Goal: Obtain resource: Obtain resource

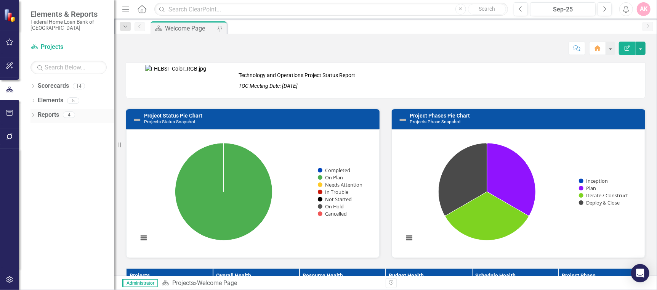
click at [32, 115] on icon "Dropdown" at bounding box center [33, 116] width 5 height 4
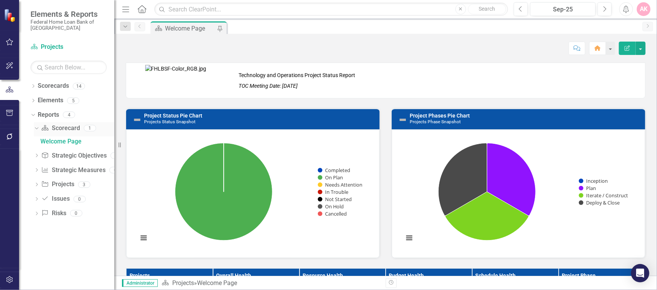
click at [58, 128] on link "Scorecard Scorecard" at bounding box center [60, 128] width 39 height 9
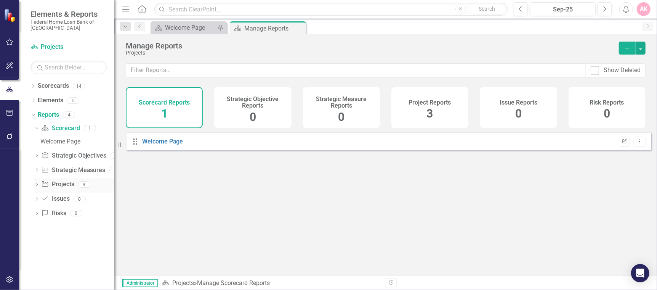
click at [64, 182] on link "Project Projects" at bounding box center [57, 184] width 33 height 9
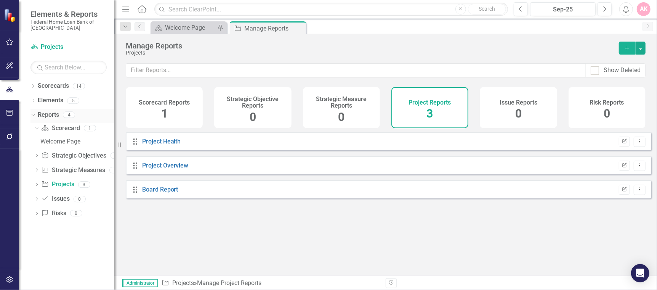
click at [33, 114] on icon "Dropdown" at bounding box center [32, 114] width 4 height 5
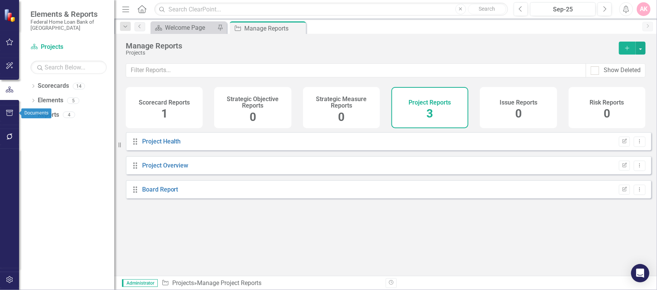
click at [7, 112] on icon "button" at bounding box center [10, 113] width 8 height 6
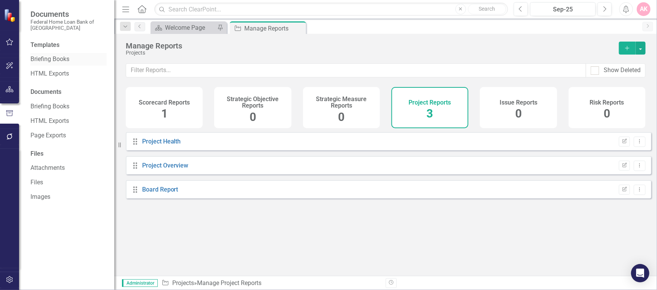
click at [55, 57] on link "Briefing Books" at bounding box center [69, 59] width 76 height 9
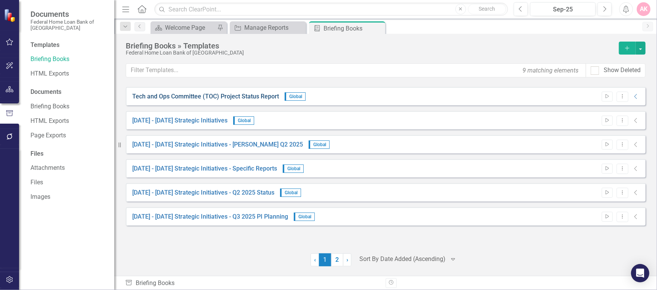
click at [199, 95] on link "Tech and Ops Committee (TOC) Project Status Report" at bounding box center [205, 96] width 147 height 9
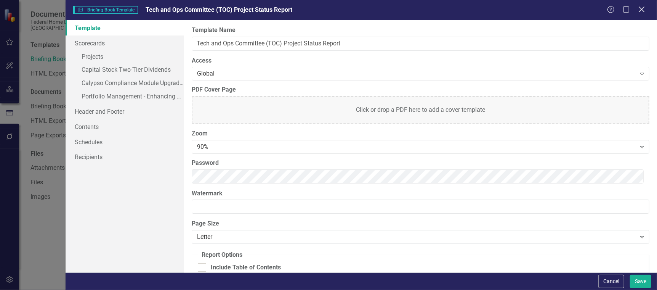
click at [642, 11] on icon "Close" at bounding box center [642, 9] width 10 height 7
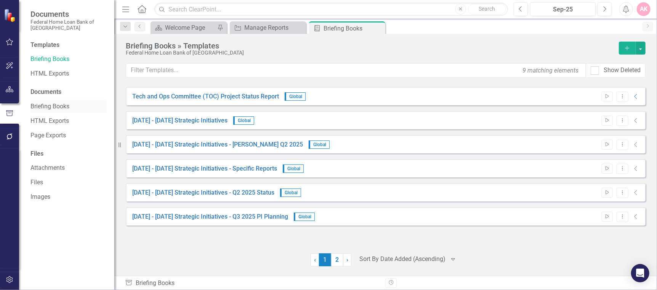
click at [48, 105] on link "Briefing Books" at bounding box center [69, 106] width 76 height 9
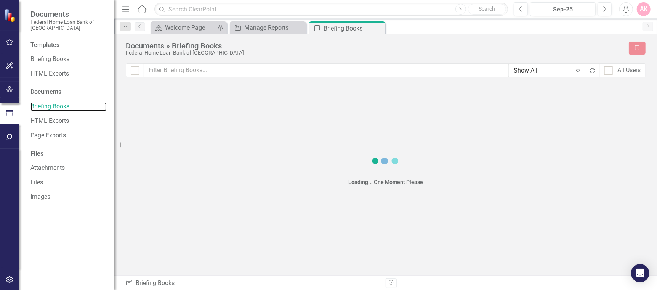
checkbox input "false"
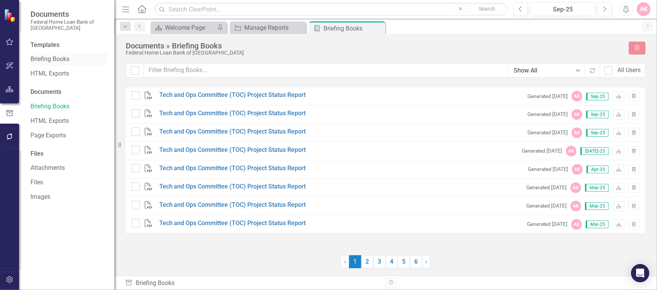
click at [51, 59] on link "Briefing Books" at bounding box center [69, 59] width 76 height 9
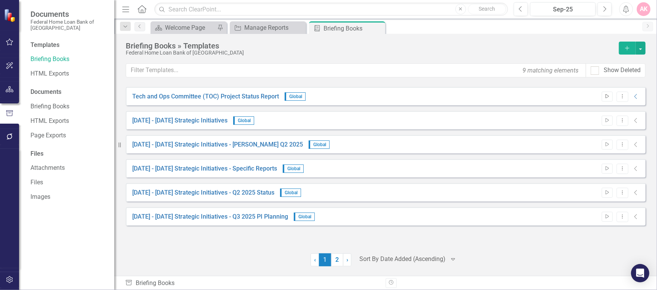
click at [608, 93] on button "Start" at bounding box center [607, 97] width 11 height 10
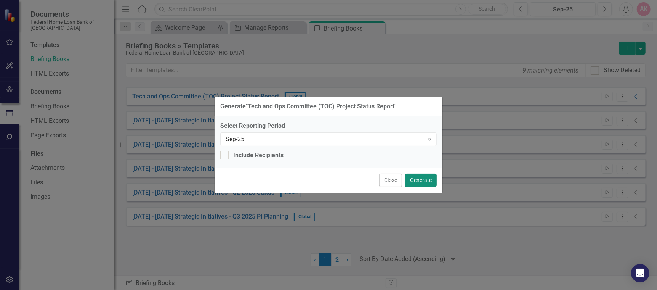
click at [425, 181] on button "Generate" at bounding box center [421, 179] width 32 height 13
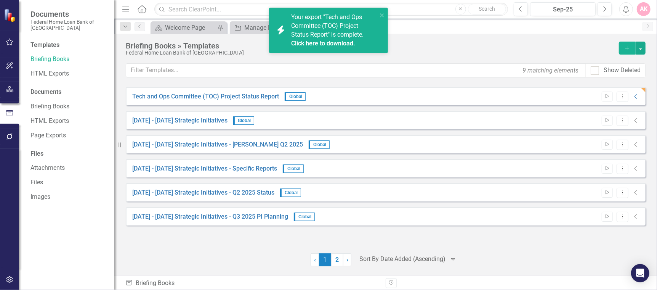
click at [343, 41] on link "Click here to download." at bounding box center [323, 43] width 64 height 7
